Goal: Navigation & Orientation: Understand site structure

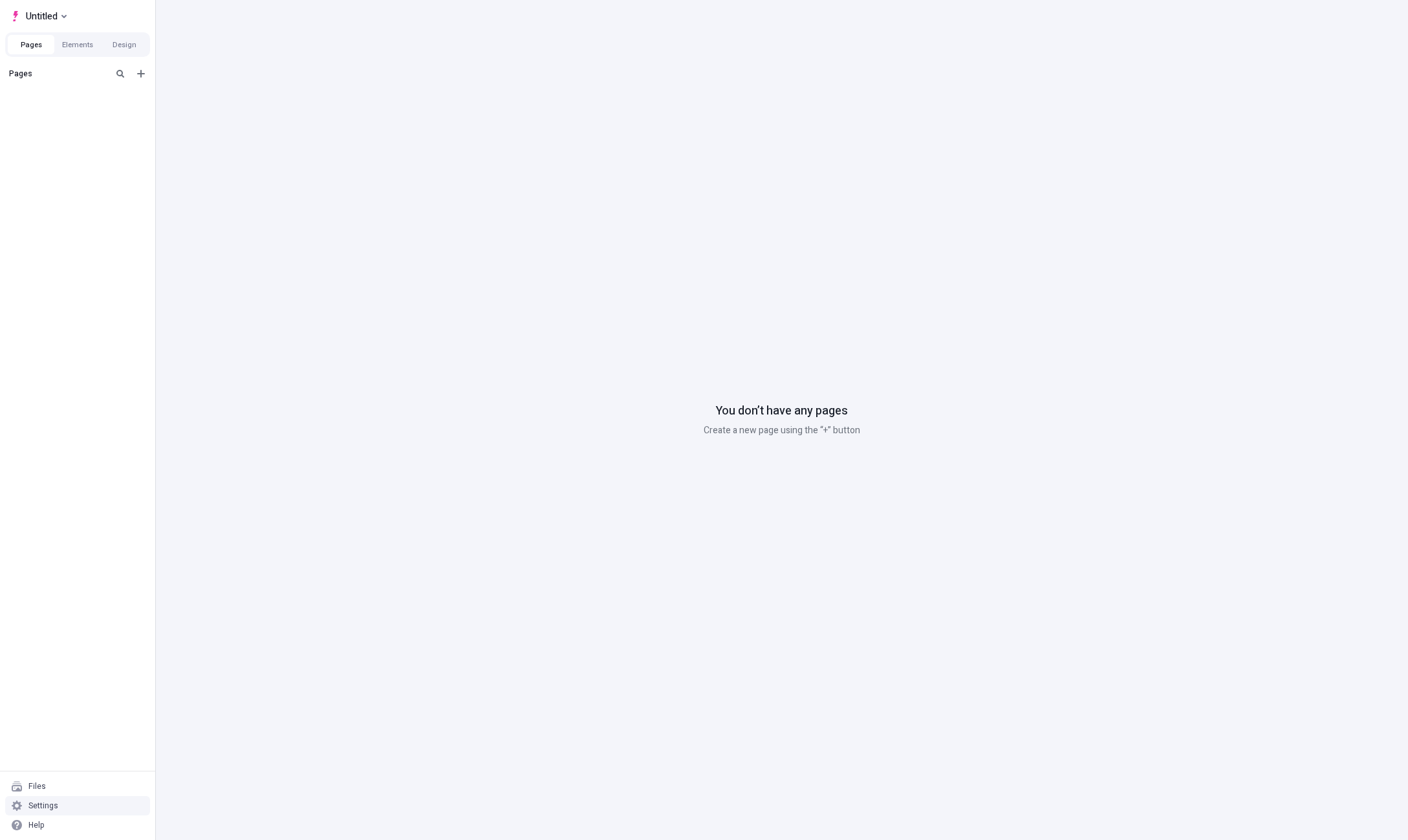
click at [65, 802] on div "Settings" at bounding box center [77, 805] width 145 height 20
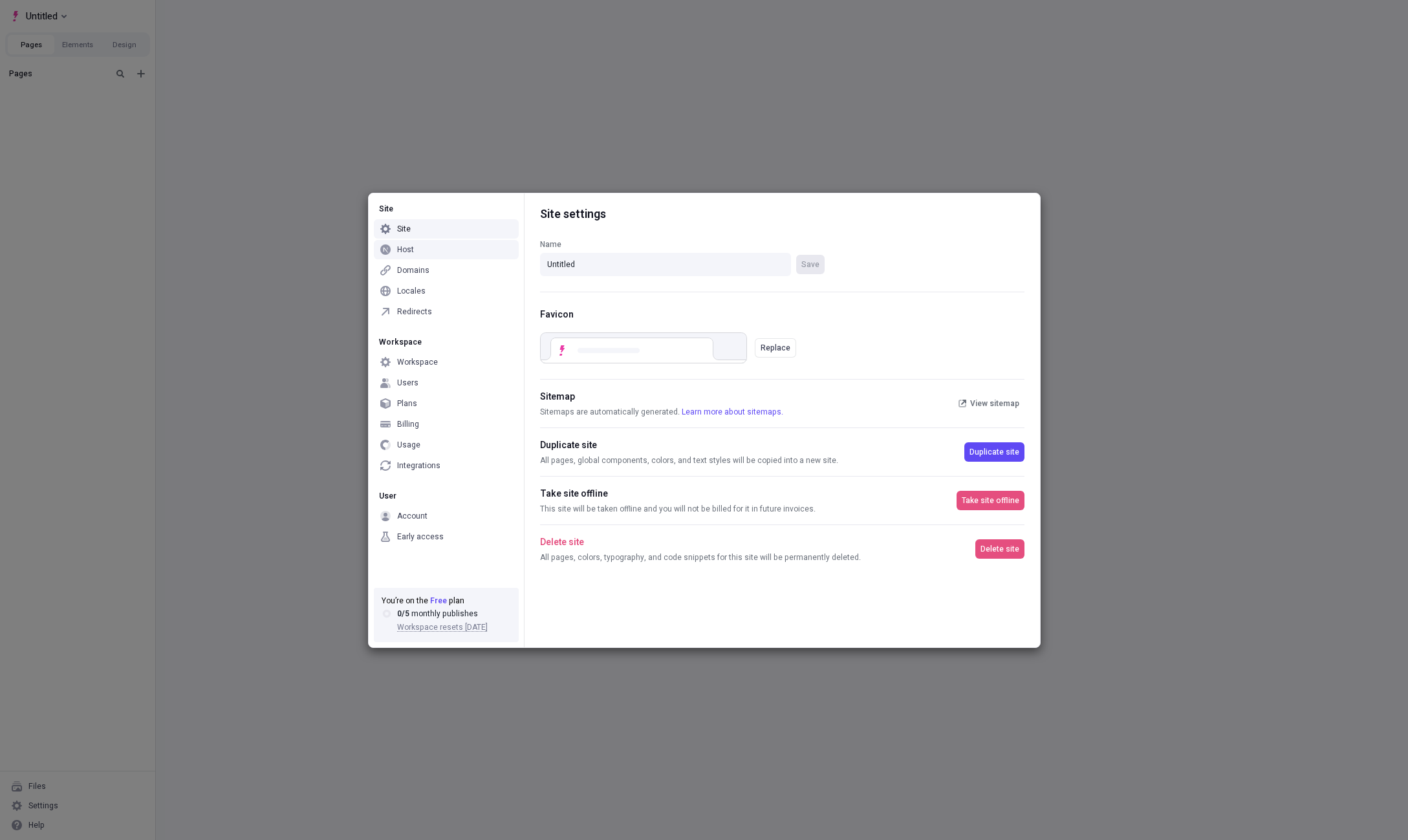
click at [429, 248] on div "Host" at bounding box center [446, 249] width 145 height 20
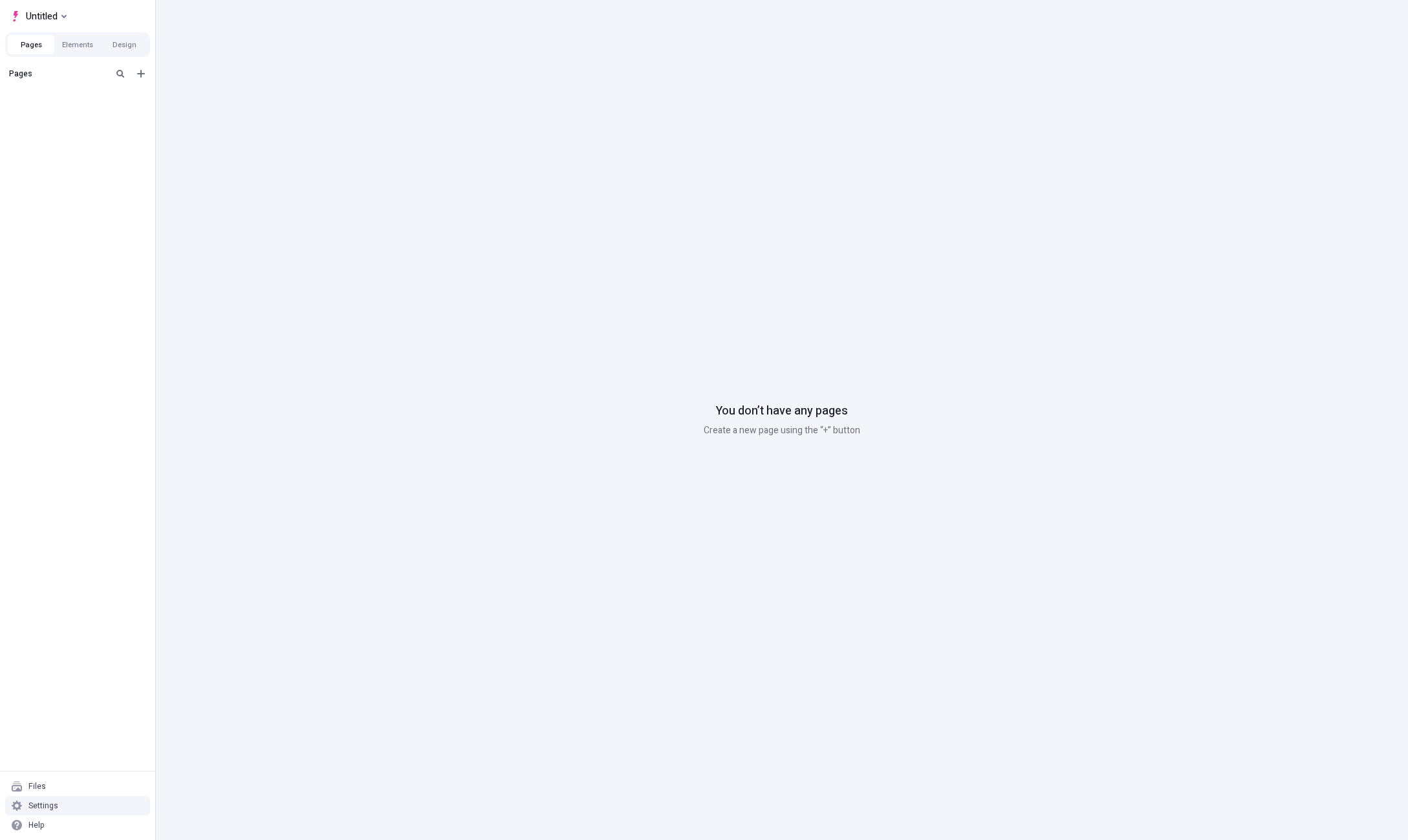
click at [74, 809] on div "Settings" at bounding box center [77, 805] width 145 height 20
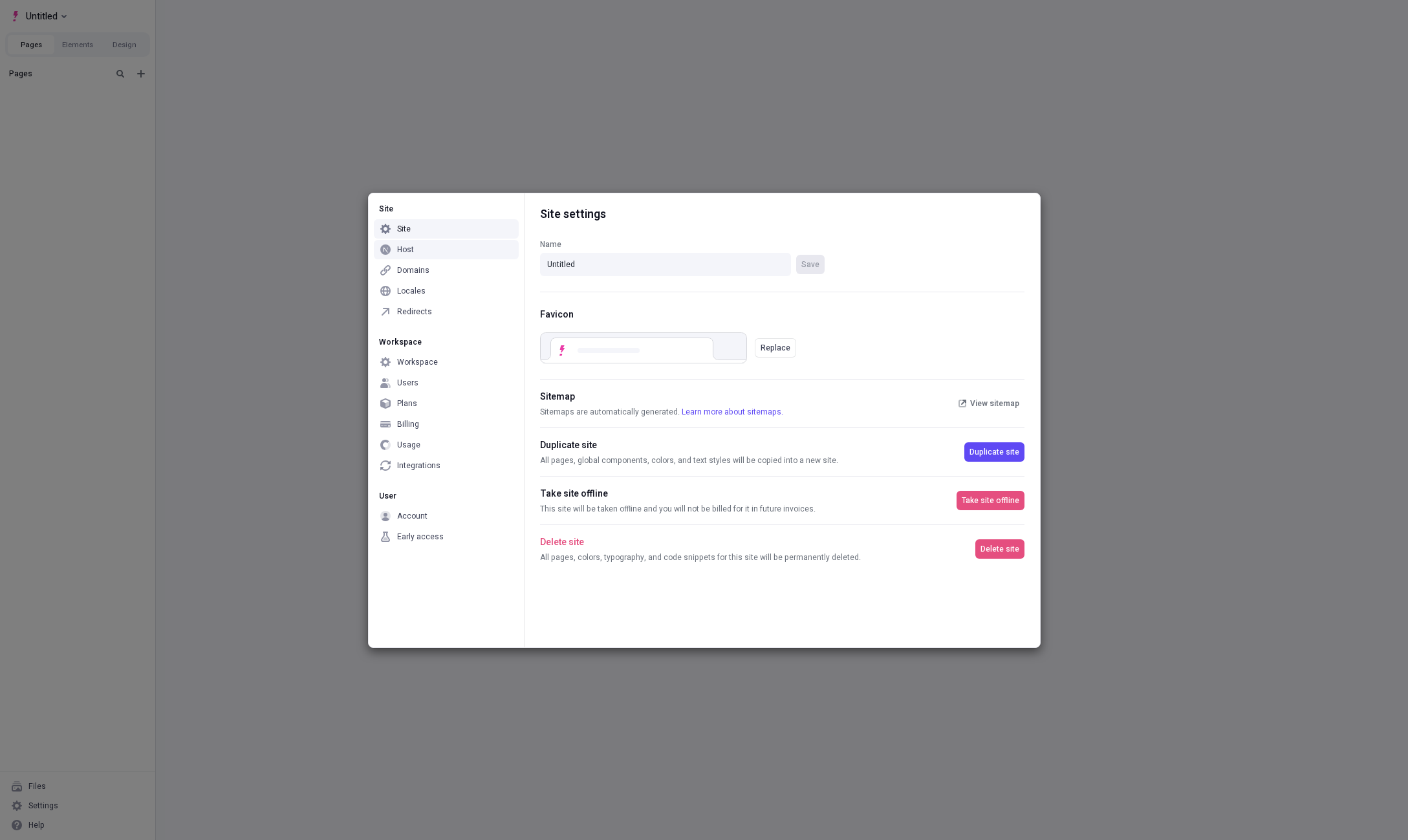
click at [425, 250] on div "Host" at bounding box center [446, 249] width 145 height 20
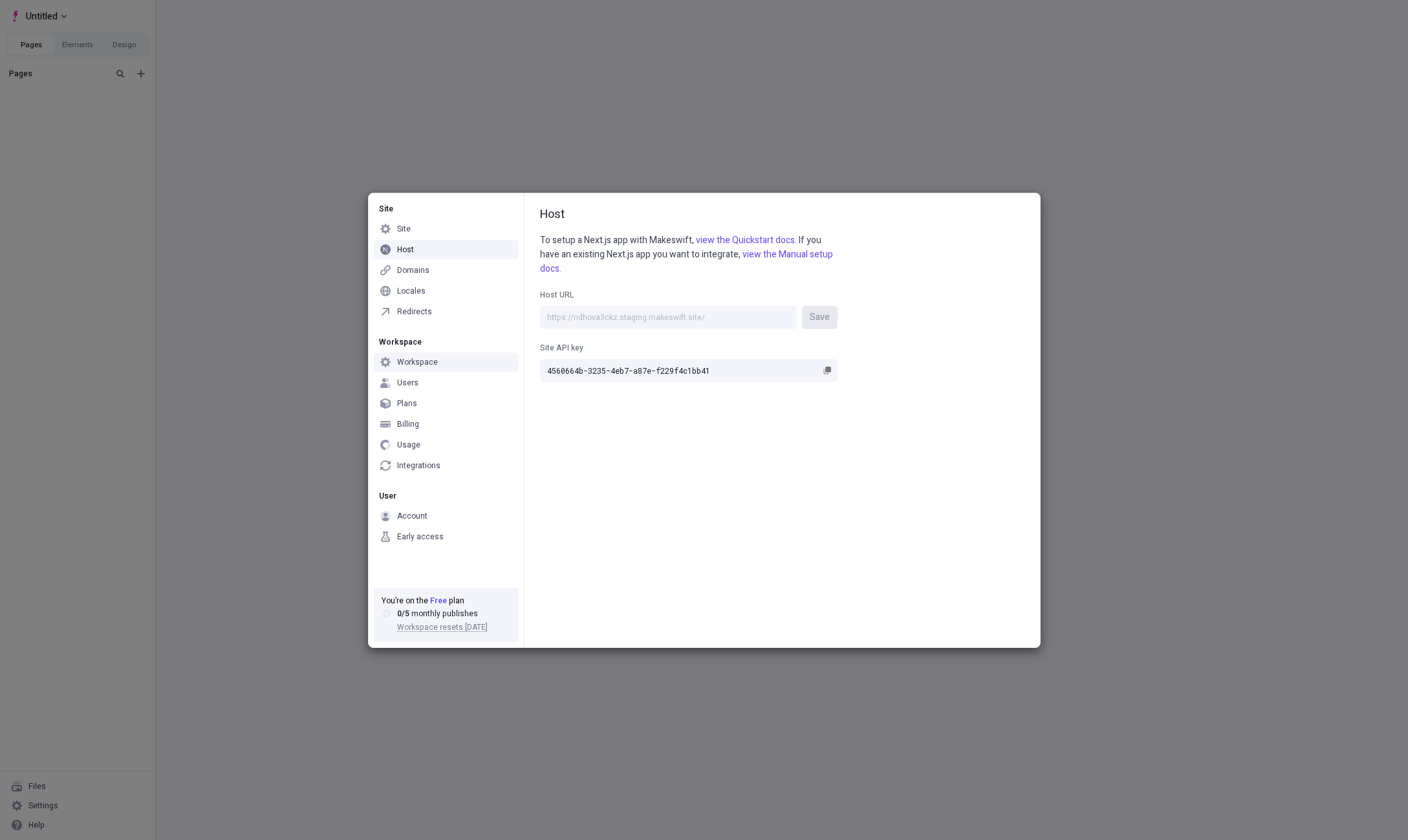
click at [418, 355] on div "Workspace" at bounding box center [446, 362] width 145 height 20
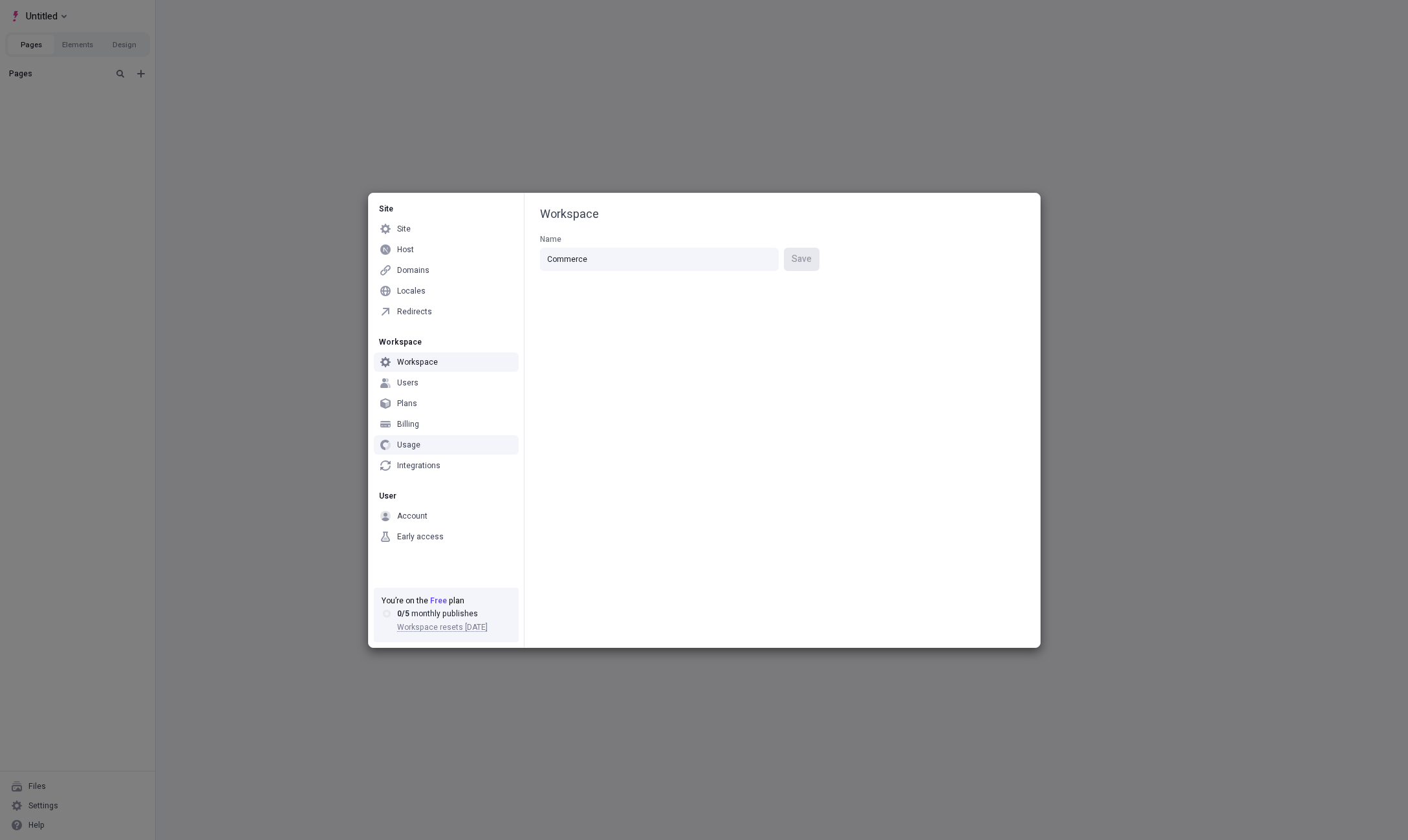
click at [407, 443] on div "Usage" at bounding box center [408, 445] width 23 height 11
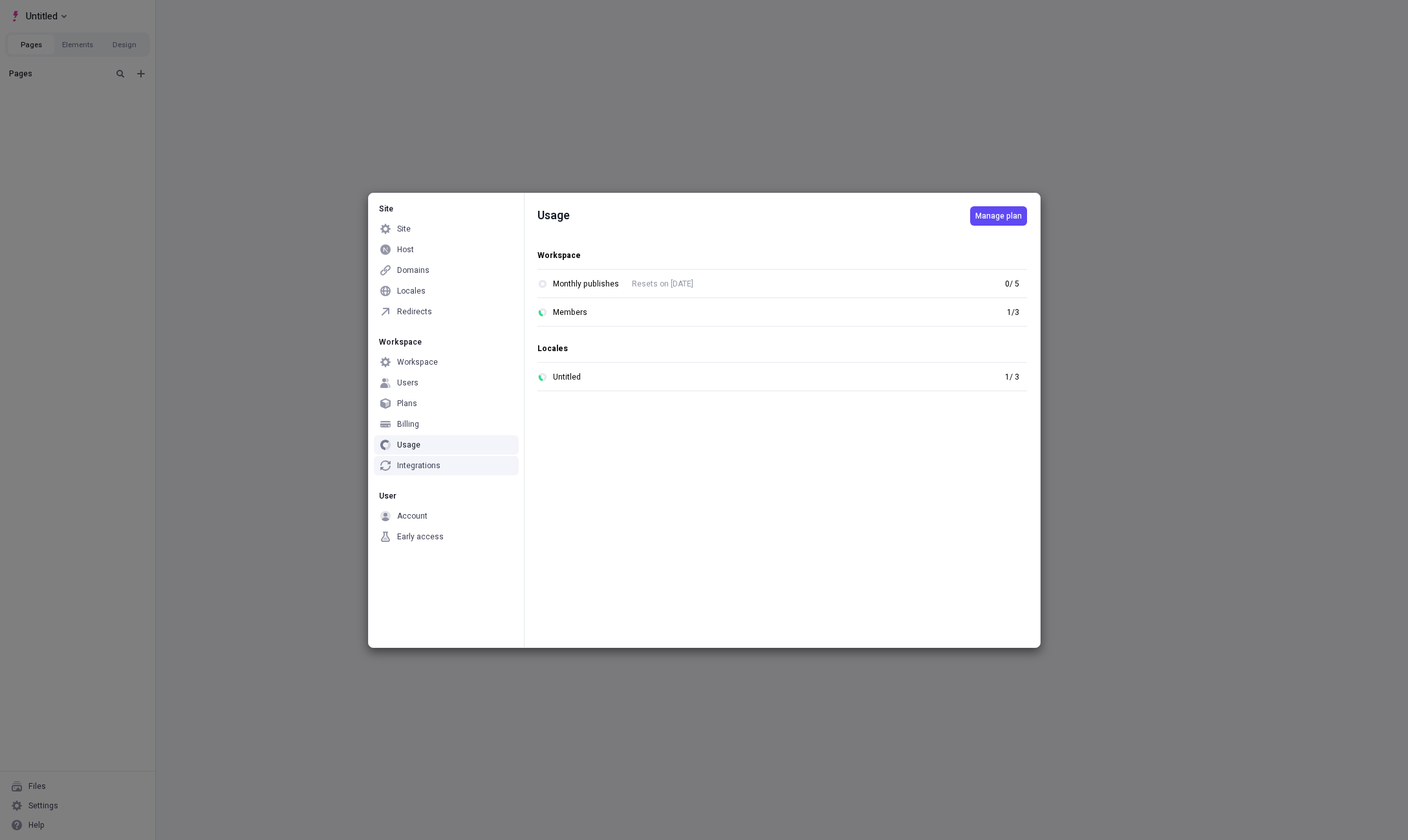
click at [429, 461] on div "Integrations" at bounding box center [419, 466] width 44 height 11
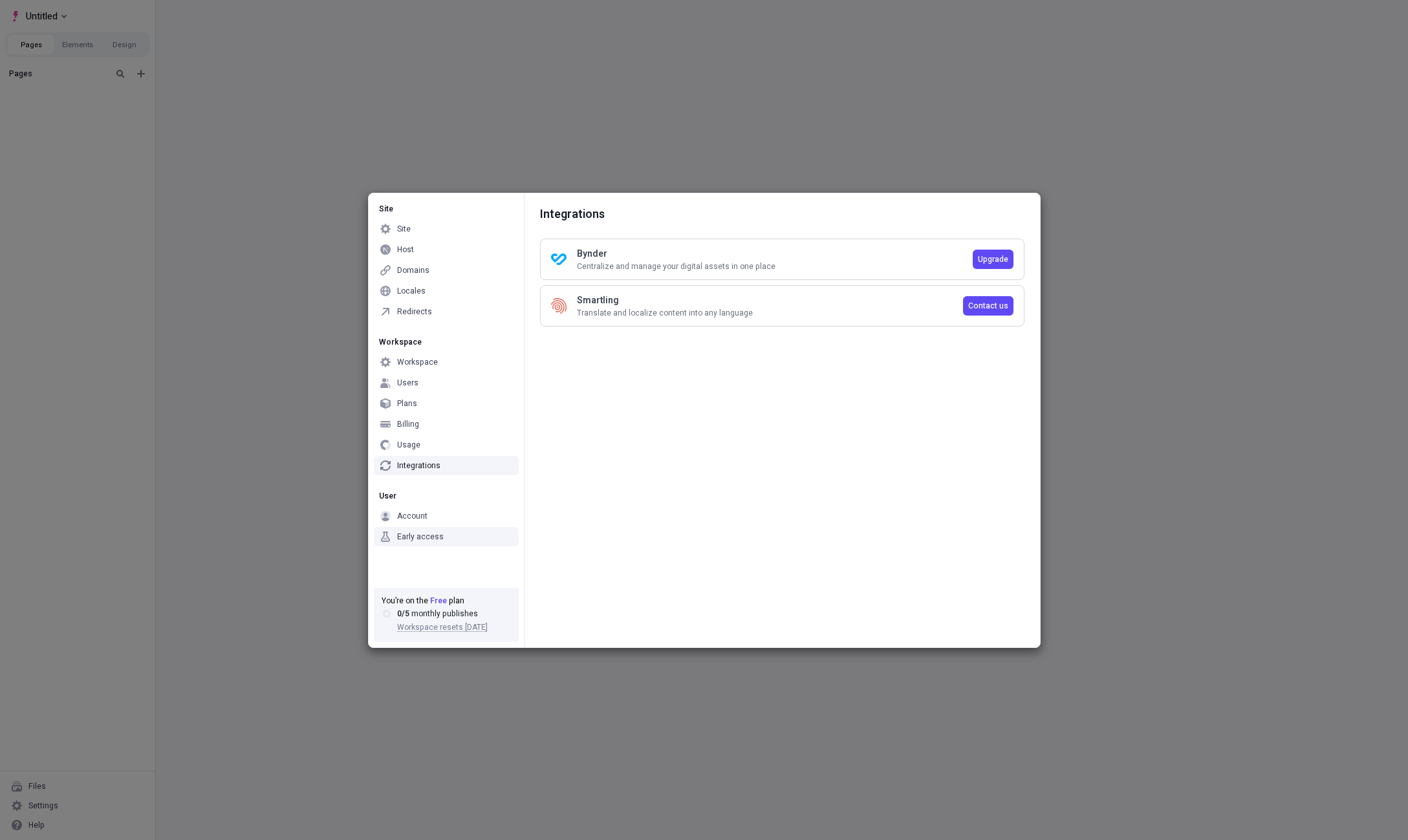
click at [416, 532] on div "Early access" at bounding box center [420, 536] width 47 height 11
